Goal: Navigation & Orientation: Find specific page/section

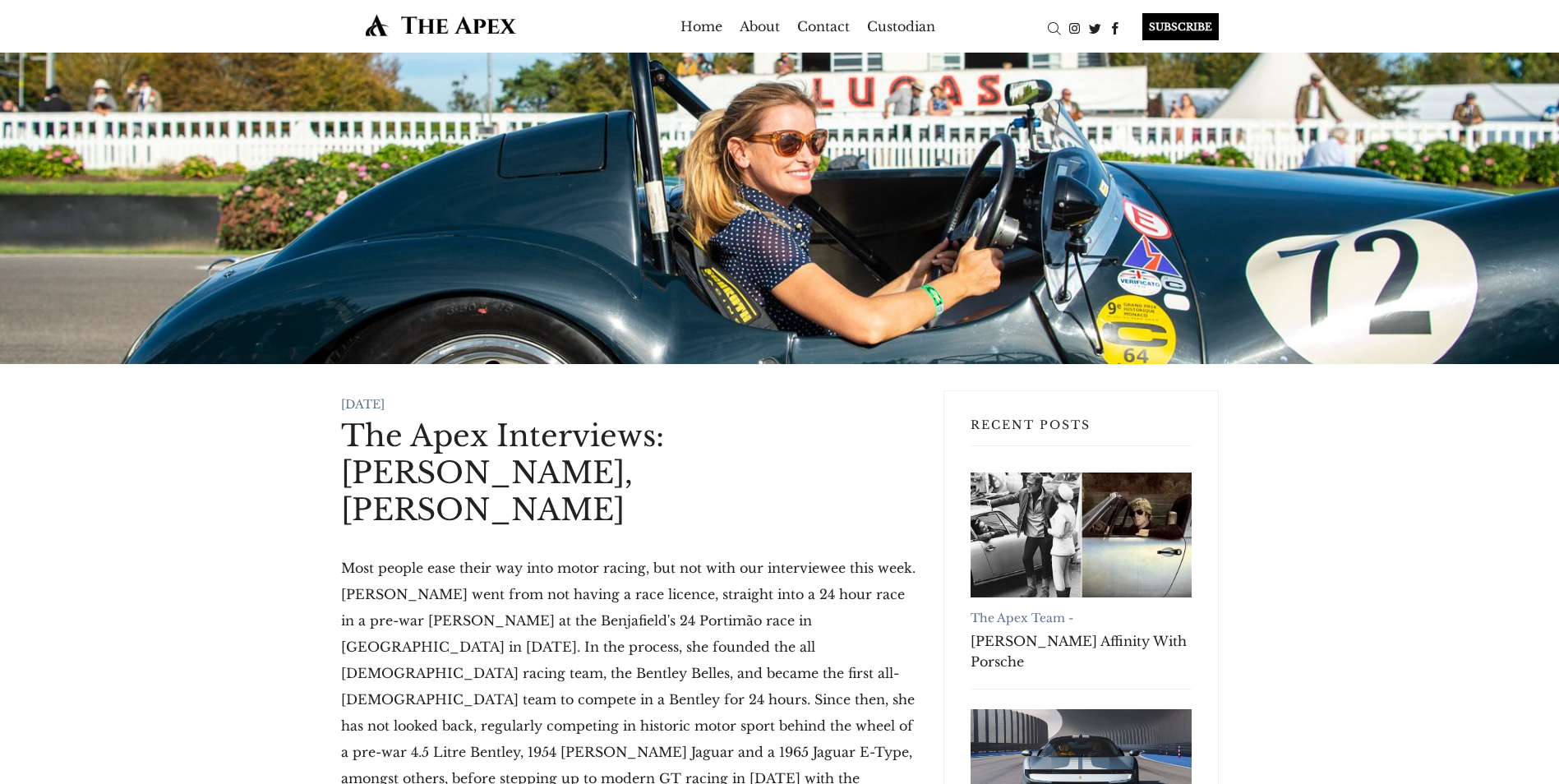
click at [468, 18] on img at bounding box center [441, 24] width 200 height 23
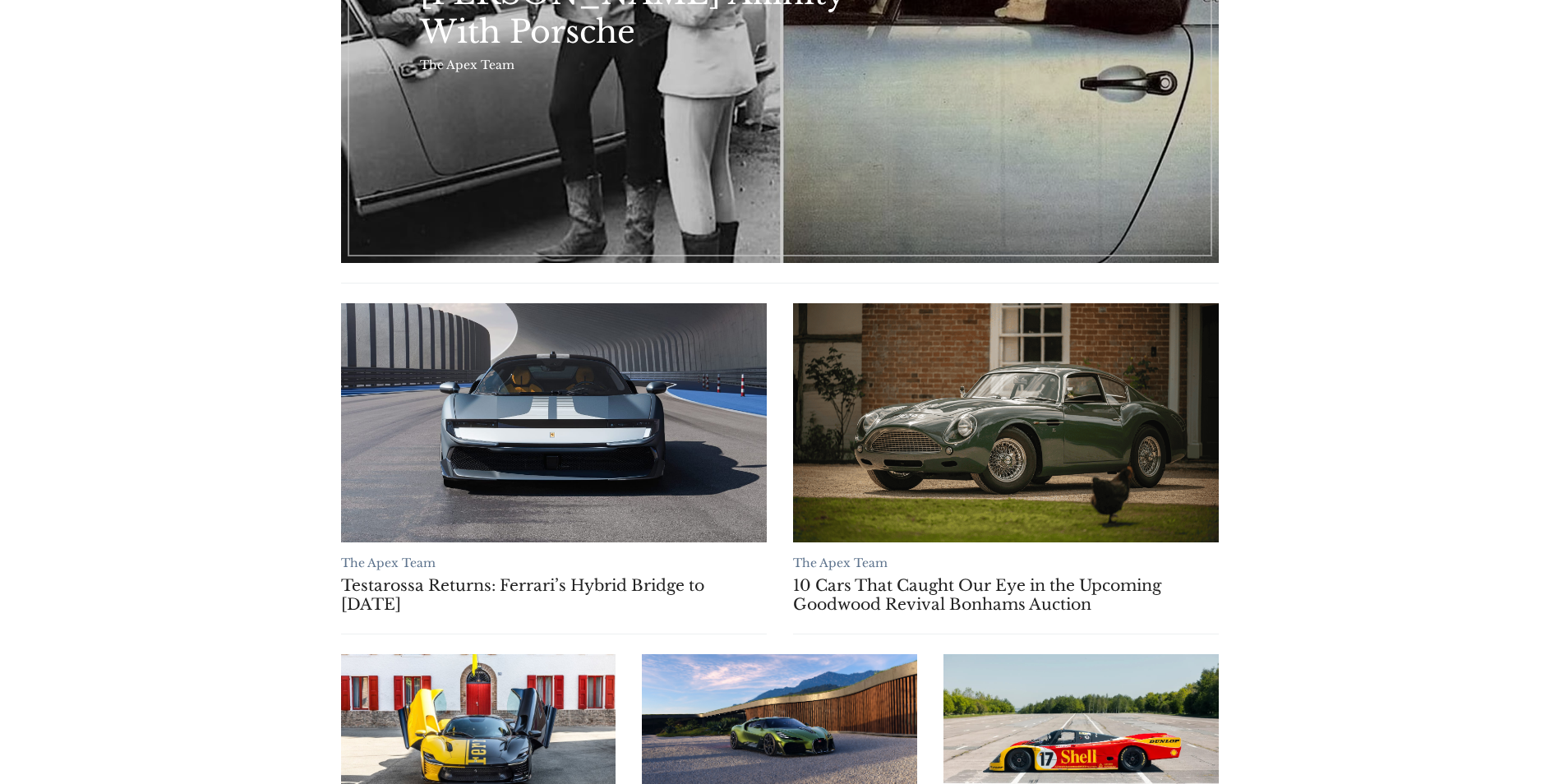
scroll to position [411, 0]
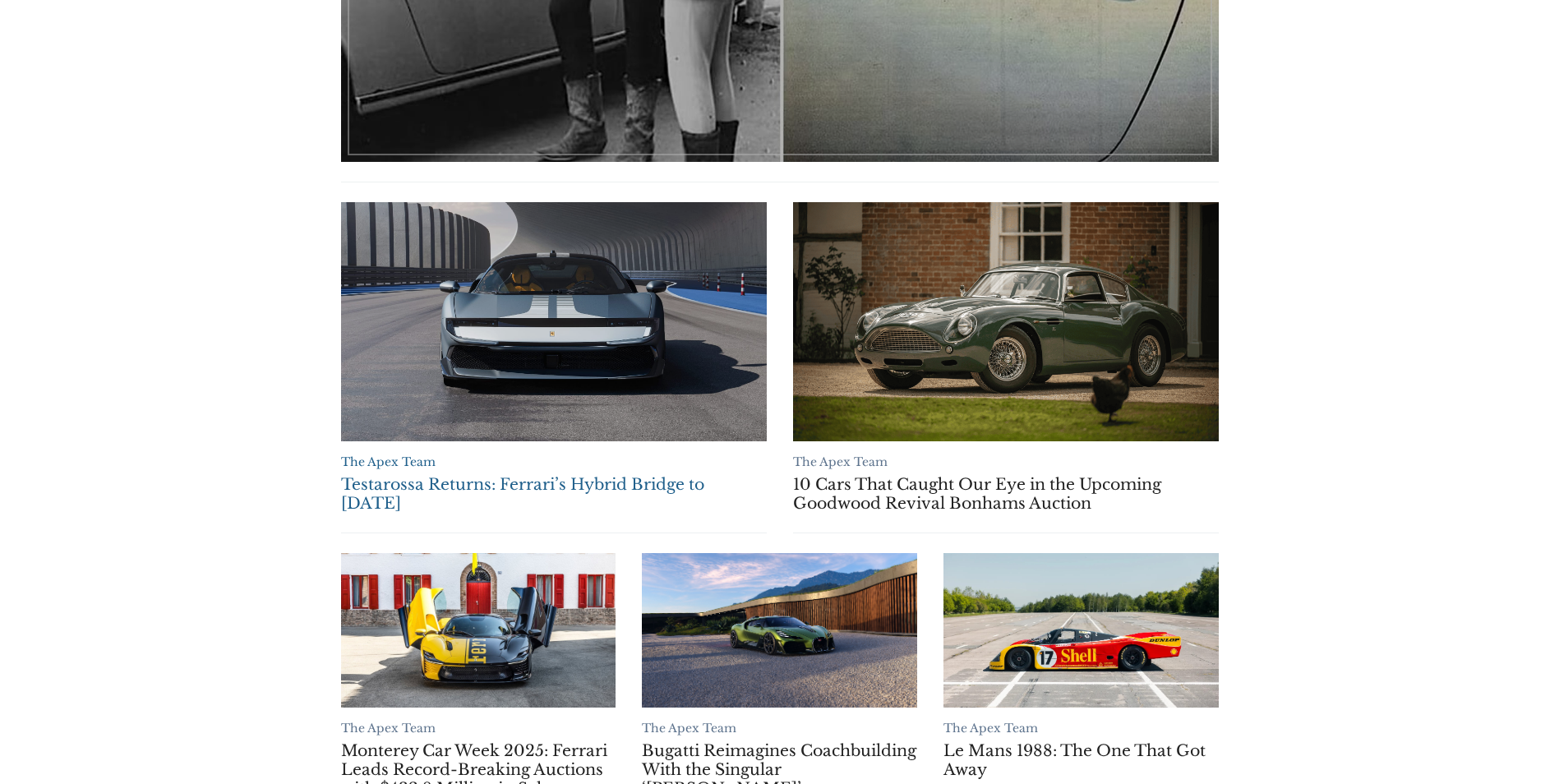
click at [421, 458] on link "The Apex Team" at bounding box center [388, 461] width 95 height 15
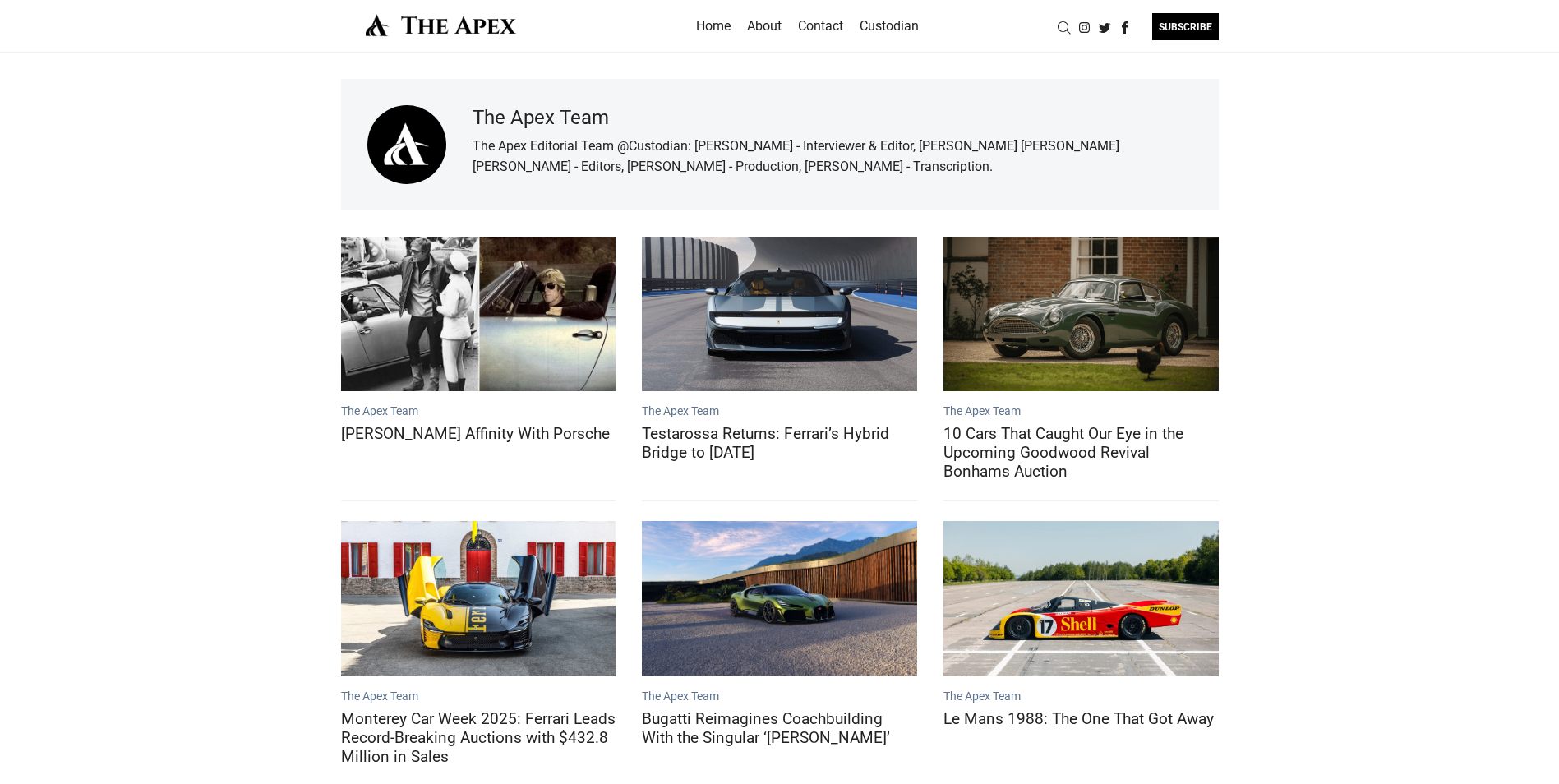
click at [782, 24] on ul "Home About Contact Custodian" at bounding box center [808, 26] width 482 height 26
click at [765, 24] on link "About" at bounding box center [764, 26] width 35 height 26
